Goal: Transaction & Acquisition: Purchase product/service

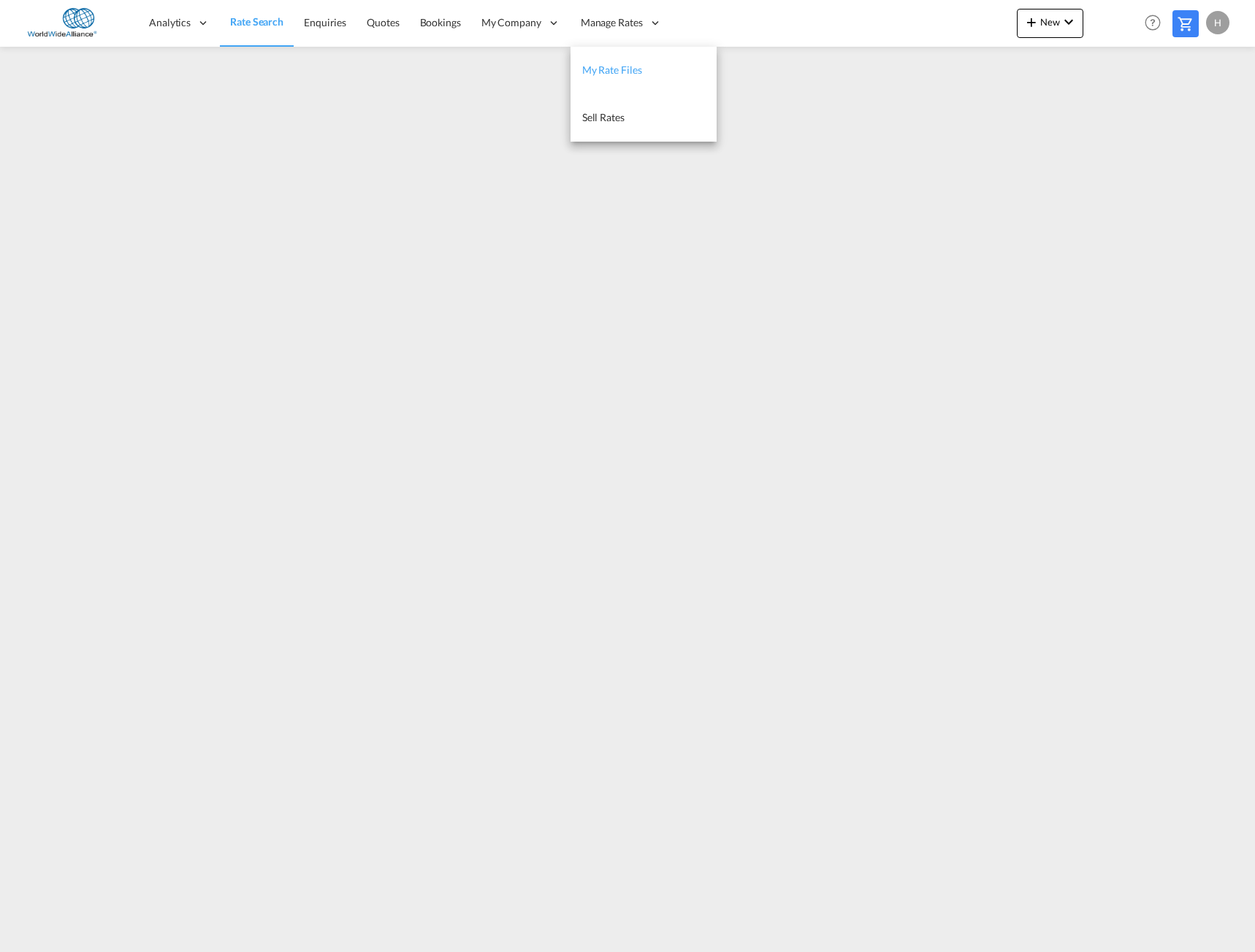
click at [613, 75] on span "My Rate Files" at bounding box center [612, 69] width 60 height 13
click at [632, 17] on span "Manage Rates" at bounding box center [611, 22] width 62 height 14
click at [636, 20] on span "Manage Rates" at bounding box center [611, 22] width 62 height 14
click at [606, 115] on span "Sell Rates" at bounding box center [603, 117] width 42 height 13
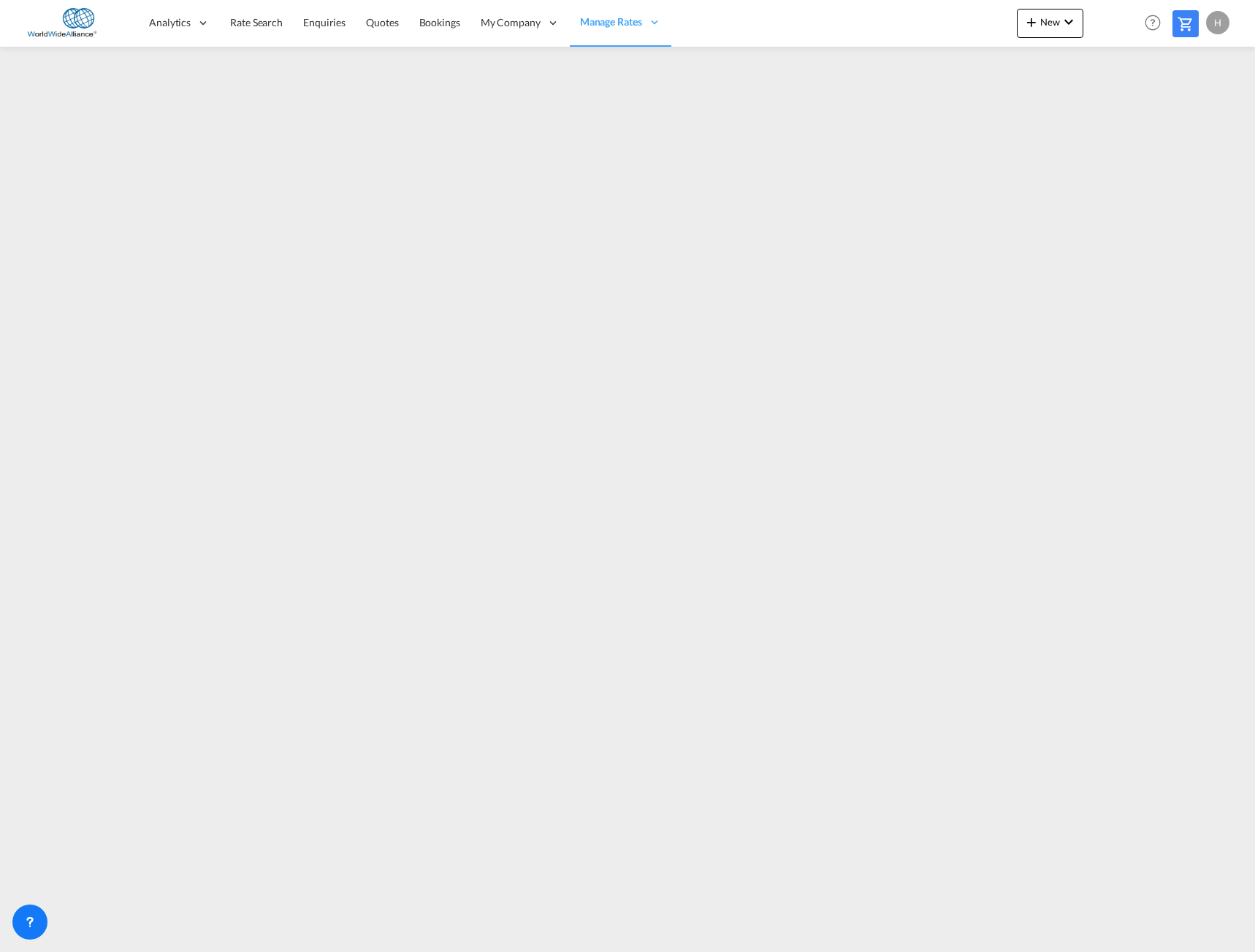
drag, startPoint x: 763, startPoint y: 3, endPoint x: 717, endPoint y: 3, distance: 46.0
click at [759, 3] on div "Analytics Reports Dashboard Rate Search Enquiries Quotes Bookings" at bounding box center [627, 23] width 1211 height 45
click at [620, 72] on span "My Rate Files" at bounding box center [611, 69] width 60 height 13
click at [775, 35] on div "Analytics Reports Dashboard Rate Search Enquiries Quotes Bookings" at bounding box center [627, 23] width 1211 height 45
click at [828, 3] on div "Analytics Reports Dashboard Rate Search Enquiries Quotes Bookings" at bounding box center [627, 23] width 1211 height 45
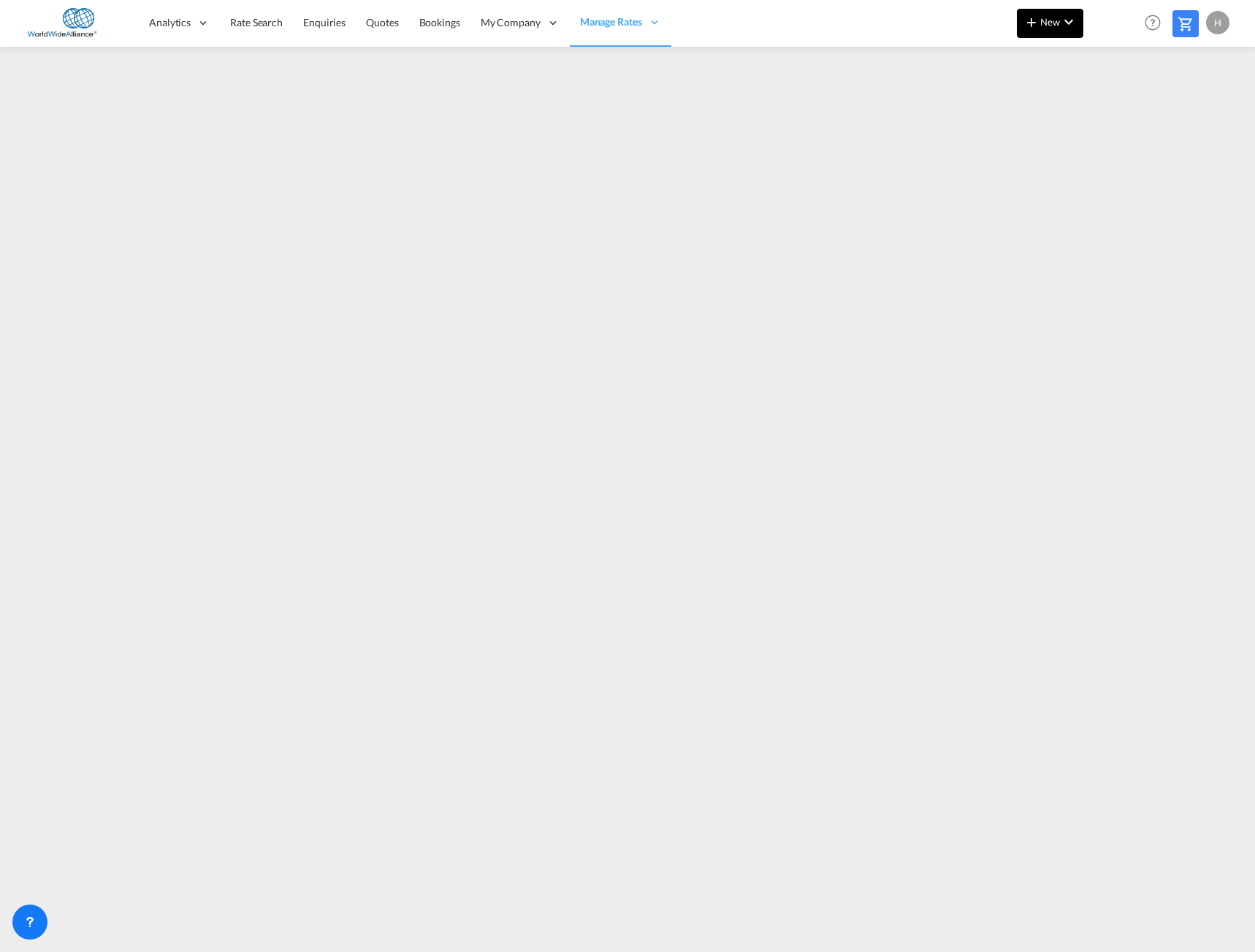
click at [1049, 15] on button "New" at bounding box center [1049, 23] width 67 height 29
click at [1030, 64] on div "Rates" at bounding box center [1032, 62] width 58 height 36
click at [1110, 59] on span "Ratecard" at bounding box center [1110, 62] width 16 height 29
click at [256, 30] on link "Rate Search" at bounding box center [256, 23] width 73 height 47
click at [240, 22] on span "Rate Search" at bounding box center [256, 21] width 53 height 13
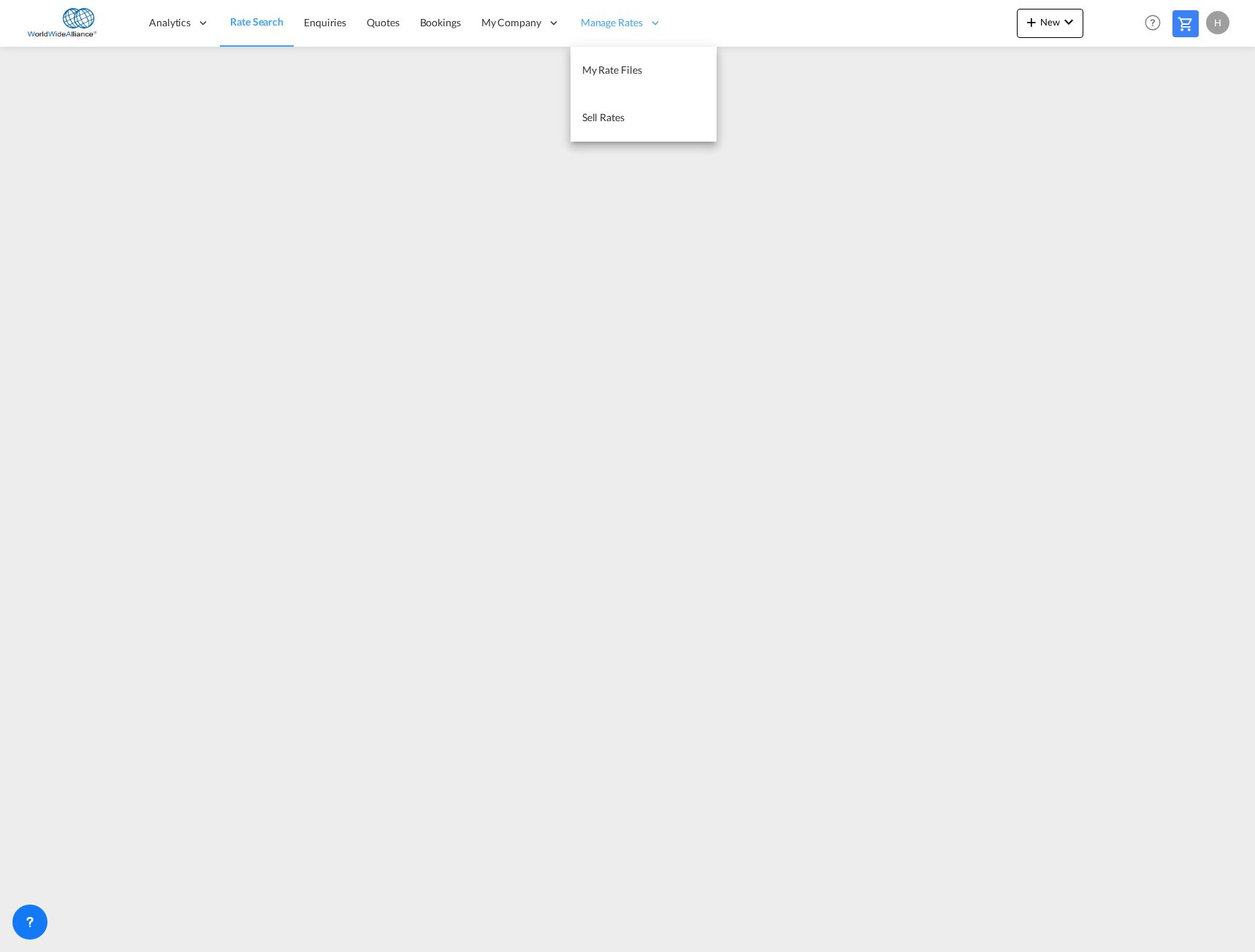
click at [633, 10] on div "Manage Rates" at bounding box center [621, 23] width 101 height 47
click at [634, 25] on span "Manage Rates" at bounding box center [612, 22] width 62 height 14
click at [609, 71] on span "My Rate Files" at bounding box center [612, 69] width 60 height 13
